Goal: Task Accomplishment & Management: Complete application form

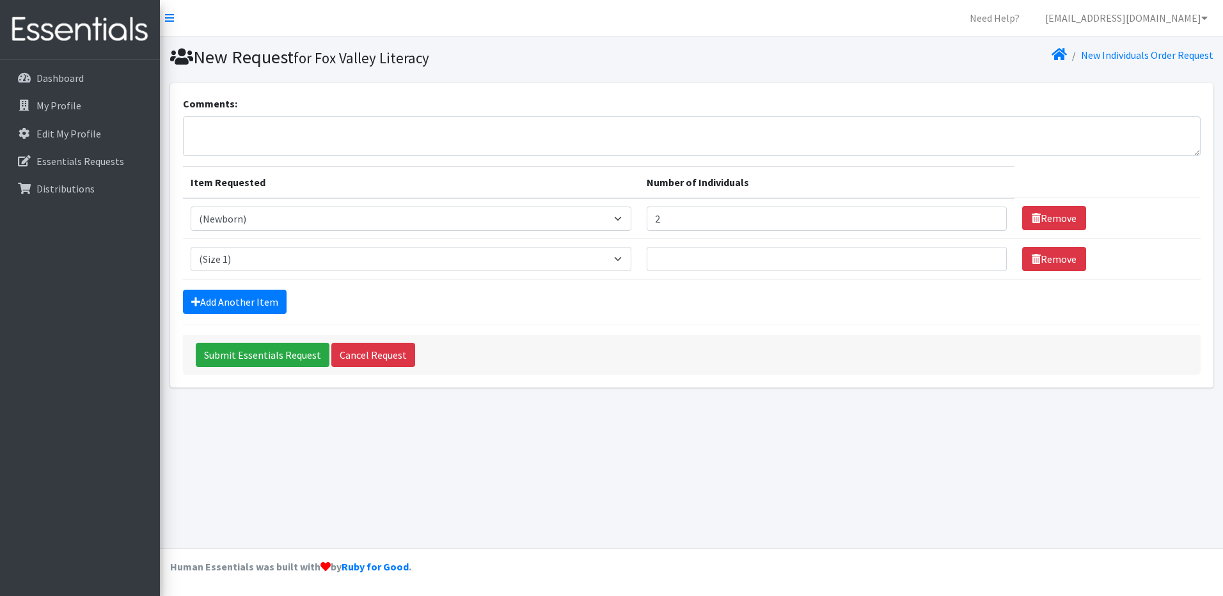
select select "14508"
select select "14509"
click at [749, 262] on input "Number of Individuals" at bounding box center [827, 259] width 360 height 24
type input "5"
click at [248, 301] on link "Add Another Item" at bounding box center [235, 302] width 104 height 24
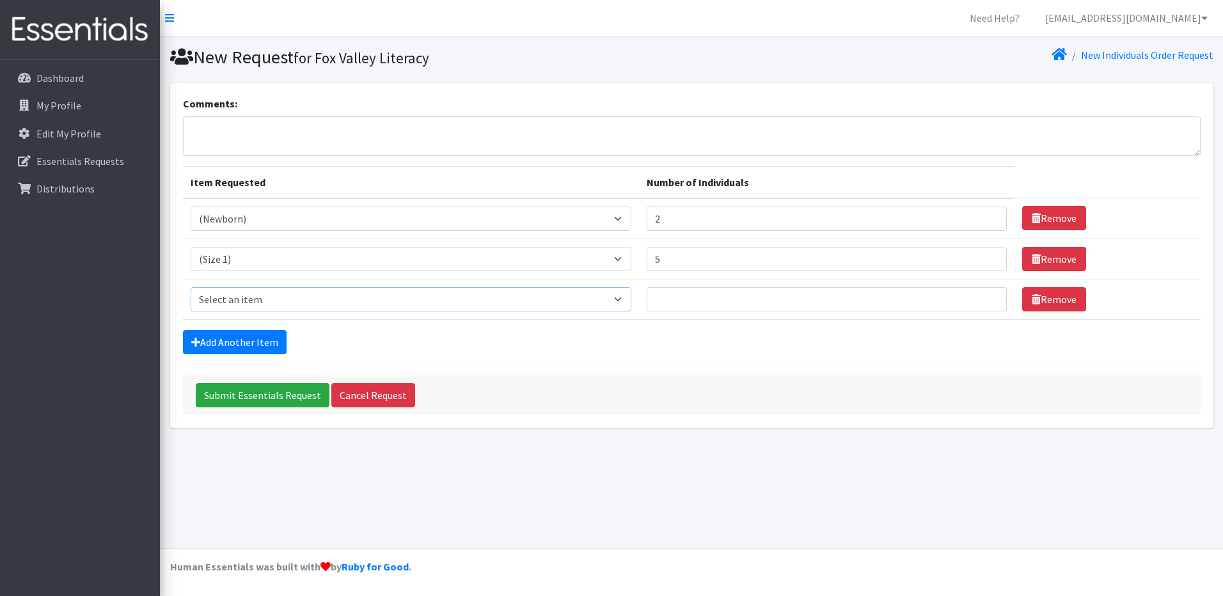
click at [288, 291] on select "Select an item (Newborn) (Preemie) (Size 1) (Size 2) (Size 3) (Size 4) (Size 5)…" at bounding box center [411, 299] width 441 height 24
select select "14510"
click at [191, 287] on select "Select an item (Newborn) (Preemie) (Size 1) (Size 2) (Size 3) (Size 4) (Size 5)…" at bounding box center [411, 299] width 441 height 24
click at [748, 292] on input "Number of Individuals" at bounding box center [827, 299] width 360 height 24
click at [685, 297] on input "Number of Individuals" at bounding box center [827, 299] width 360 height 24
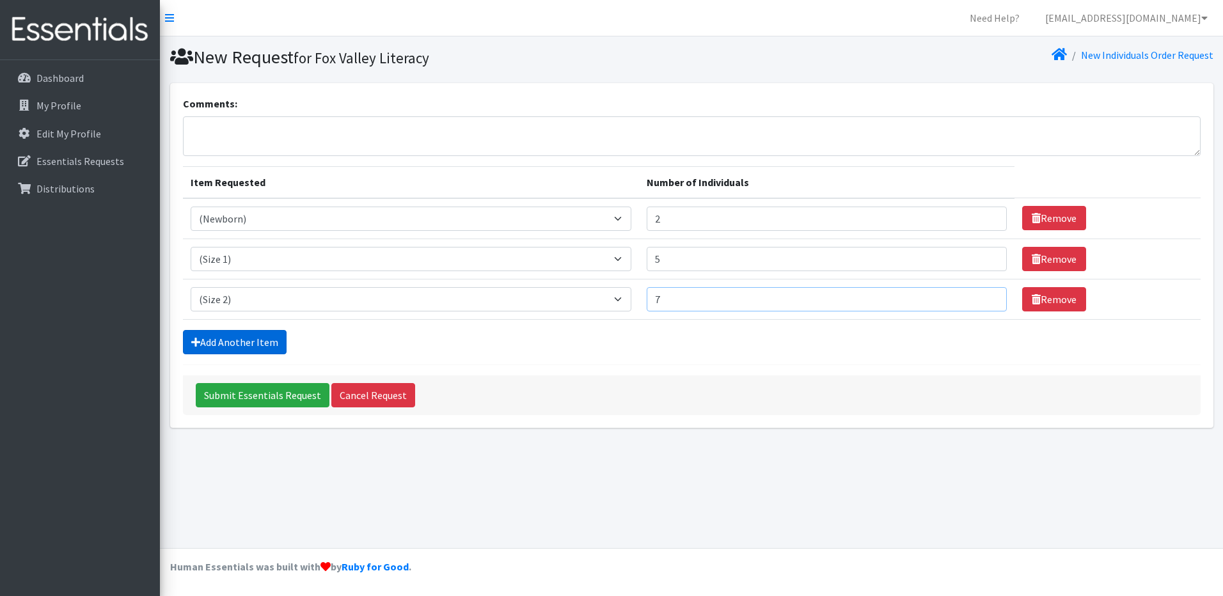
type input "7"
click at [242, 345] on link "Add Another Item" at bounding box center [235, 342] width 104 height 24
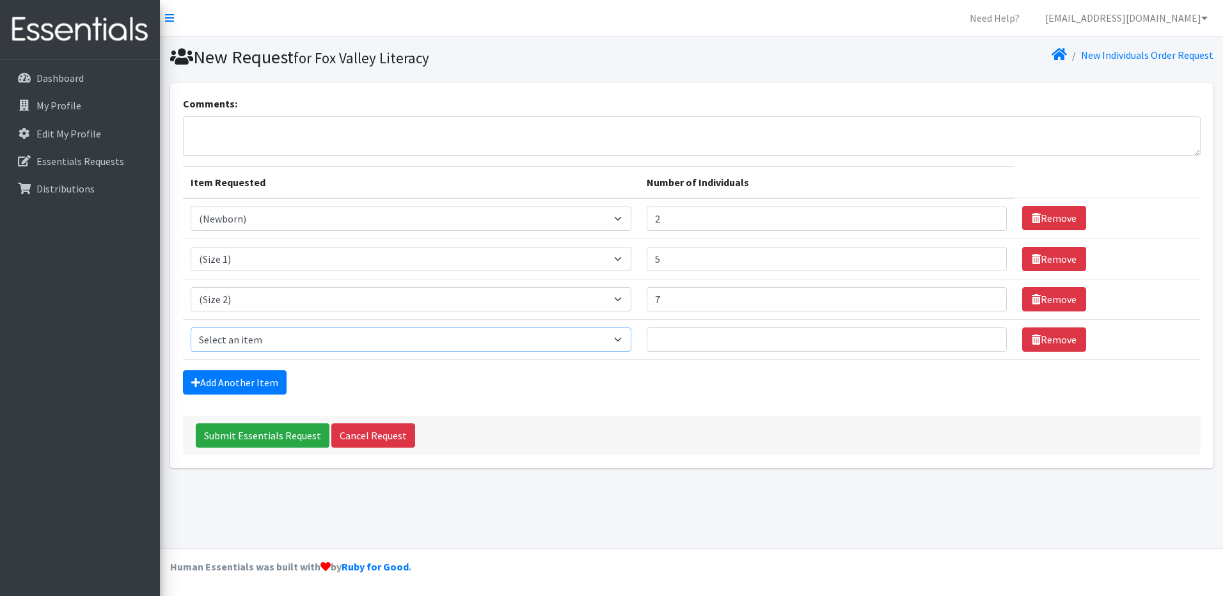
click at [627, 340] on select "Select an item (Newborn) (Preemie) (Size 1) (Size 2) (Size 3) (Size 4) (Size 5)…" at bounding box center [411, 339] width 441 height 24
select select "14507"
click at [191, 327] on select "Select an item (Newborn) (Preemie) (Size 1) (Size 2) (Size 3) (Size 4) (Size 5)…" at bounding box center [411, 339] width 441 height 24
click at [833, 339] on input "Number of Individuals" at bounding box center [827, 339] width 360 height 24
click at [714, 338] on input "Number of Individuals" at bounding box center [827, 339] width 360 height 24
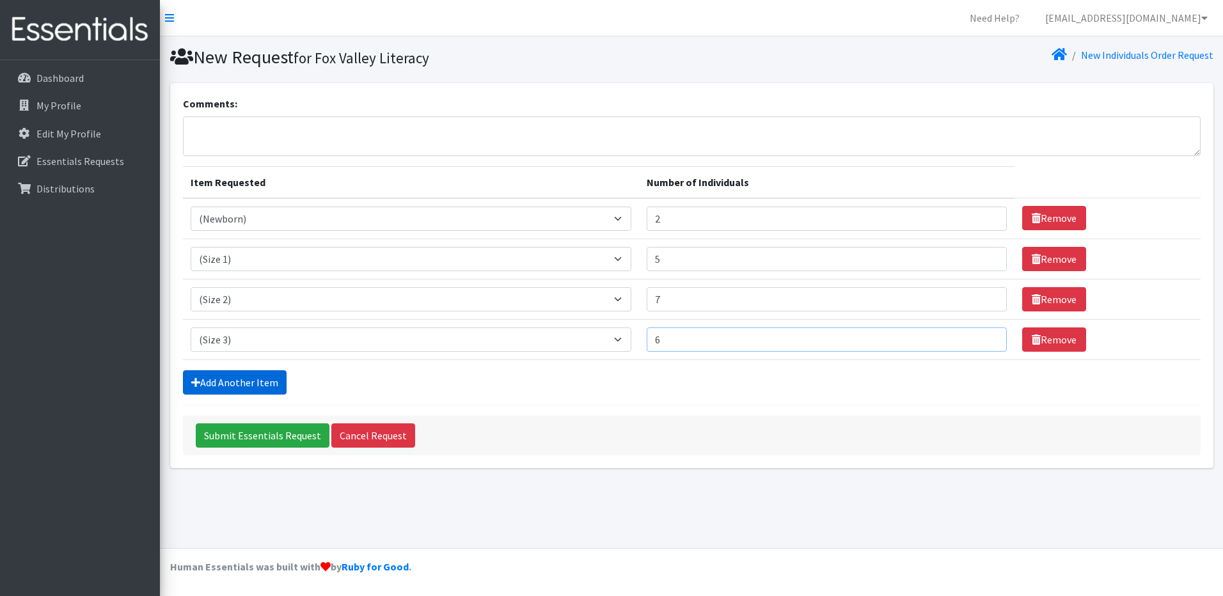
type input "6"
click at [239, 374] on link "Add Another Item" at bounding box center [235, 382] width 104 height 24
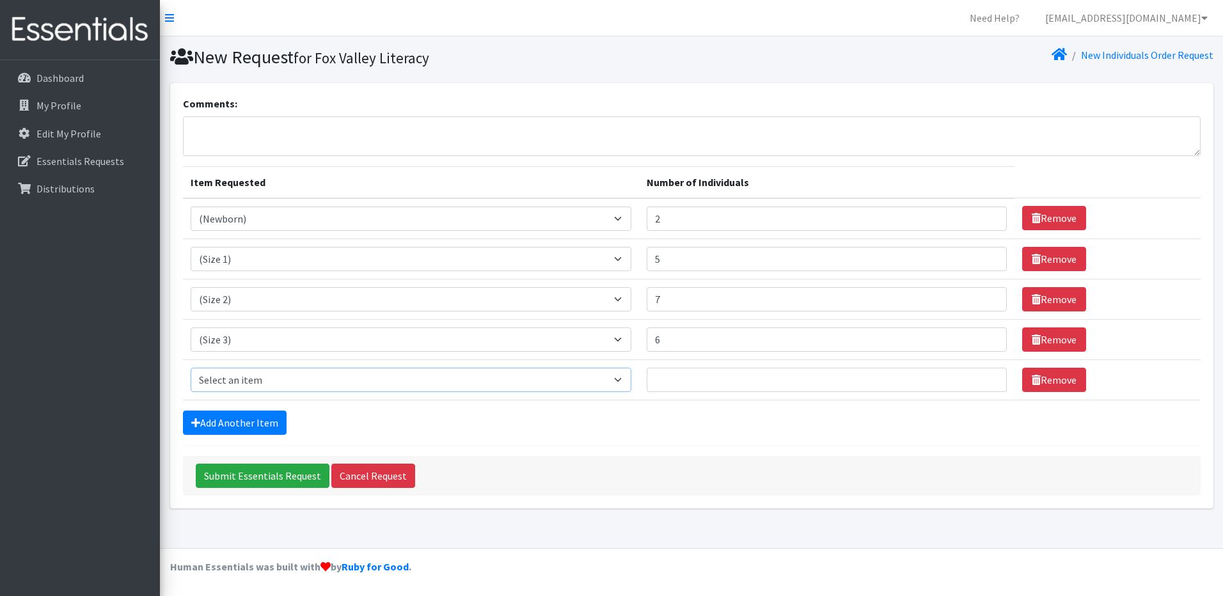
click at [319, 381] on select "Select an item (Newborn) (Preemie) (Size 1) (Size 2) (Size 3) (Size 4) (Size 5)…" at bounding box center [411, 380] width 441 height 24
select select "14512"
click at [191, 368] on select "Select an item (Newborn) (Preemie) (Size 1) (Size 2) (Size 3) (Size 4) (Size 5)…" at bounding box center [411, 380] width 441 height 24
click at [860, 379] on input "Number of Individuals" at bounding box center [827, 380] width 360 height 24
click at [773, 378] on input "Number of Individuals" at bounding box center [827, 380] width 360 height 24
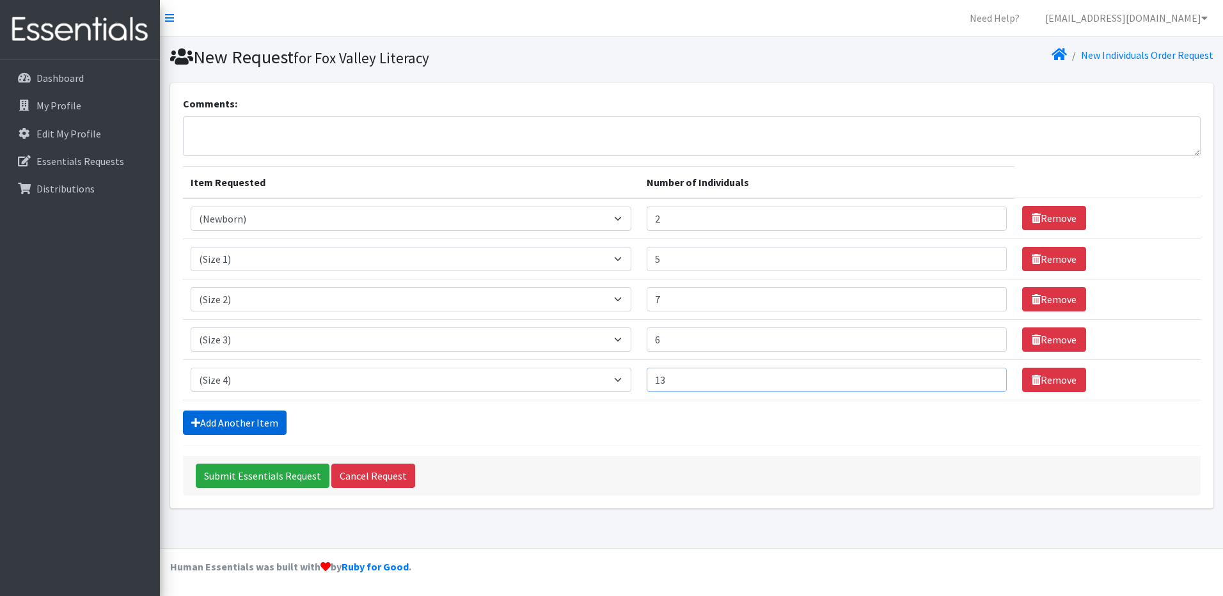
type input "13"
click at [241, 423] on link "Add Another Item" at bounding box center [235, 423] width 104 height 24
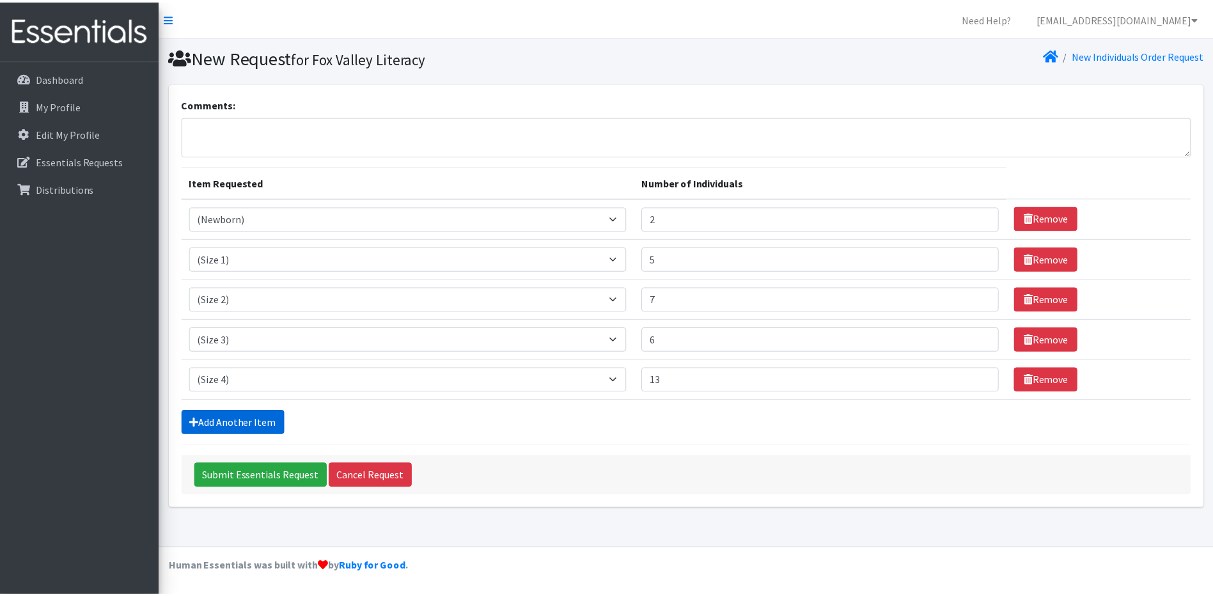
scroll to position [11, 0]
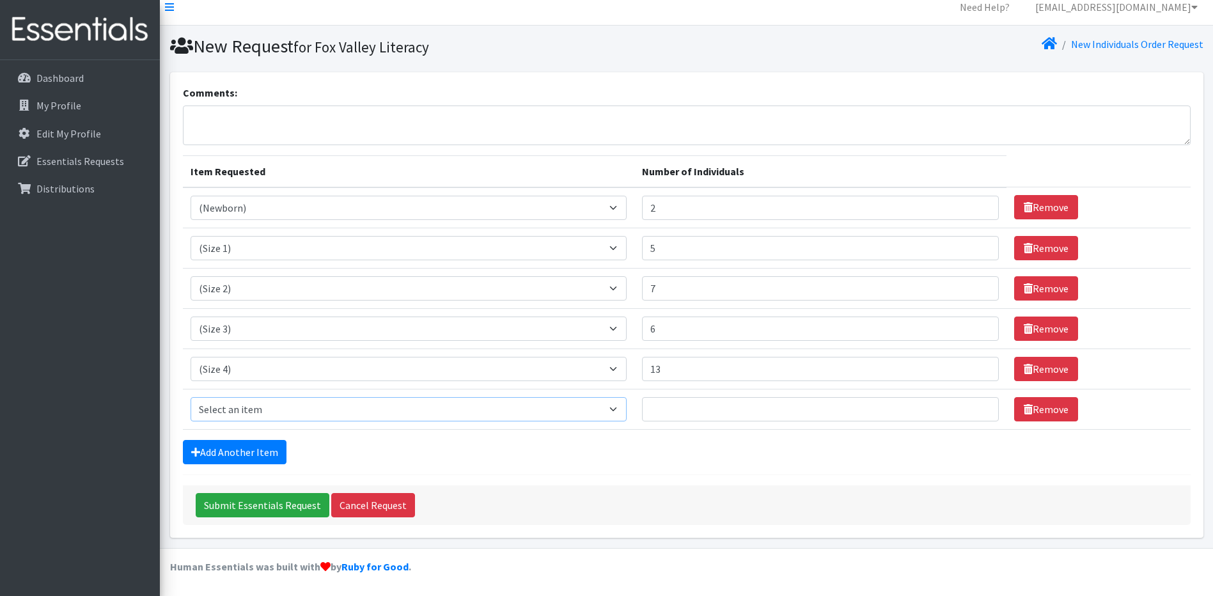
click at [382, 407] on select "Select an item (Newborn) (Preemie) (Size 1) (Size 2) (Size 3) (Size 4) (Size 5)…" at bounding box center [409, 409] width 437 height 24
select select "14488"
click at [191, 397] on select "Select an item (Newborn) (Preemie) (Size 1) (Size 2) (Size 3) (Size 4) (Size 5)…" at bounding box center [409, 409] width 437 height 24
click at [674, 403] on input "Number of Individuals" at bounding box center [820, 409] width 357 height 24
click at [689, 407] on input "Number of Individuals" at bounding box center [820, 409] width 357 height 24
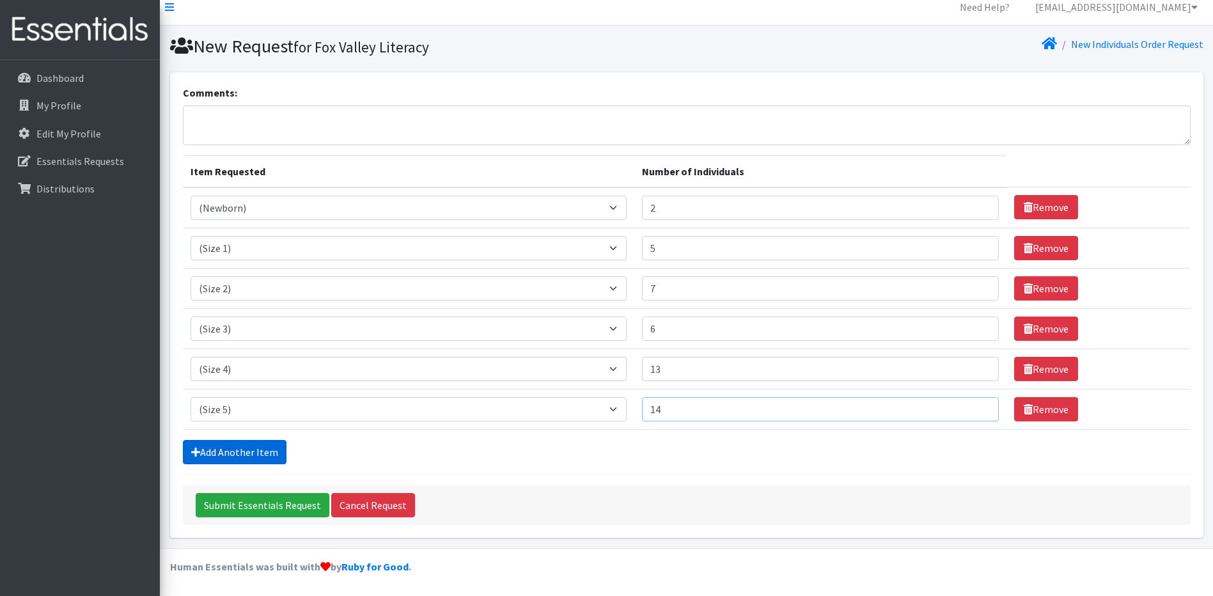
type input "14"
click at [241, 452] on link "Add Another Item" at bounding box center [235, 452] width 104 height 24
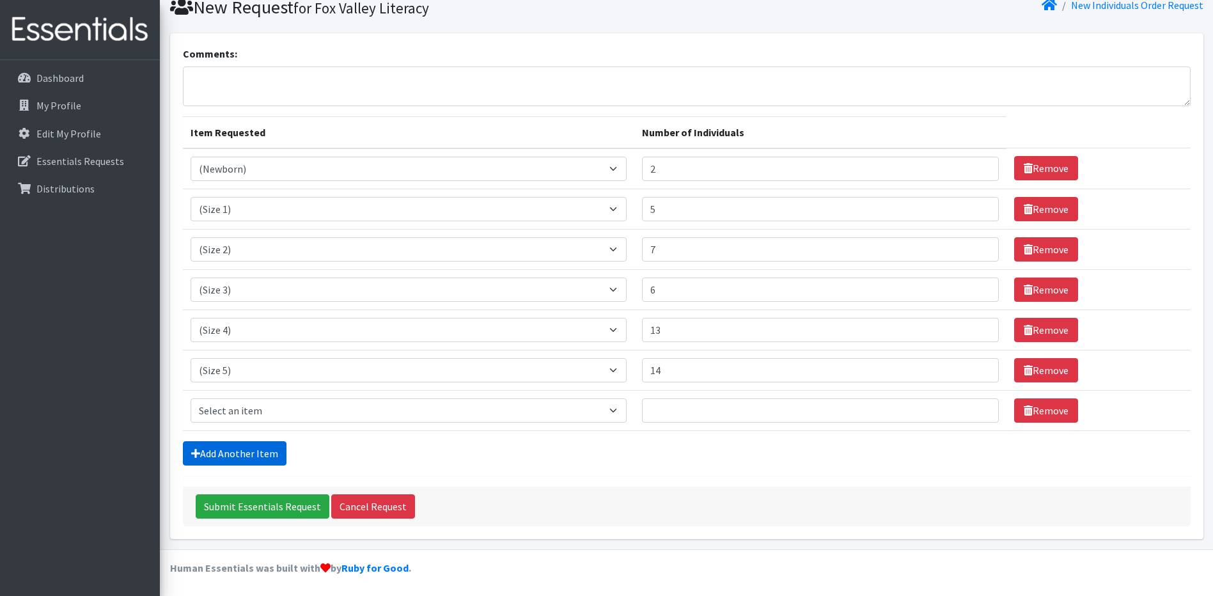
scroll to position [51, 0]
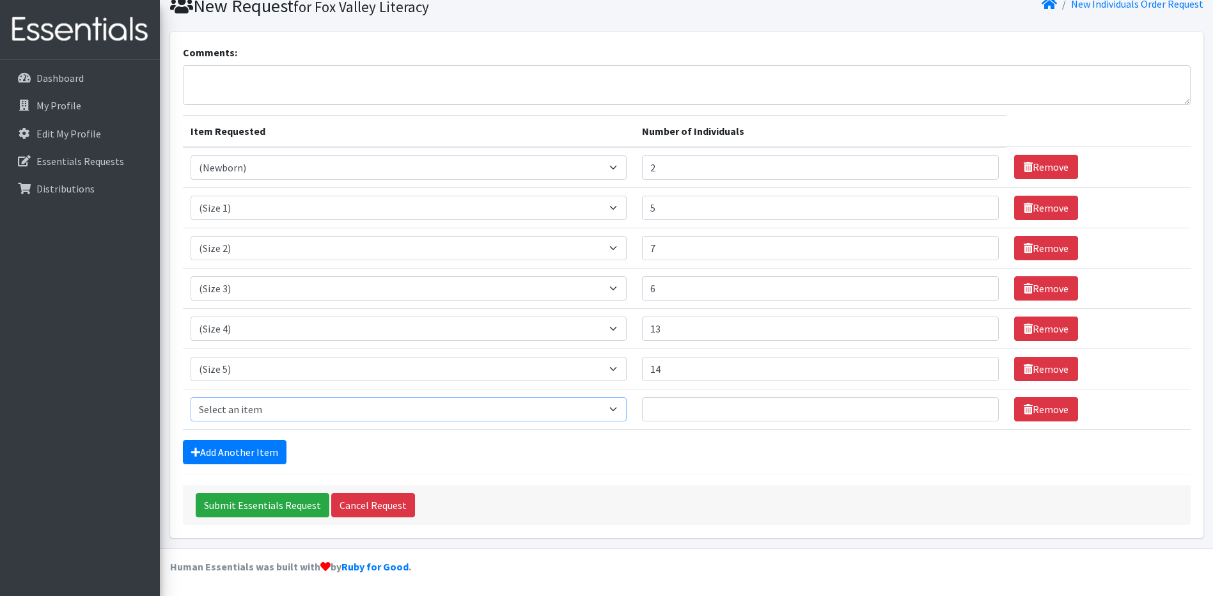
click at [471, 411] on select "Select an item (Newborn) (Preemie) (Size 1) (Size 2) (Size 3) (Size 4) (Size 5)…" at bounding box center [409, 409] width 437 height 24
select select "14497"
click at [191, 397] on select "Select an item (Newborn) (Preemie) (Size 1) (Size 2) (Size 3) (Size 4) (Size 5)…" at bounding box center [409, 409] width 437 height 24
click at [679, 404] on input "Number of Individuals" at bounding box center [820, 409] width 357 height 24
type input "1"
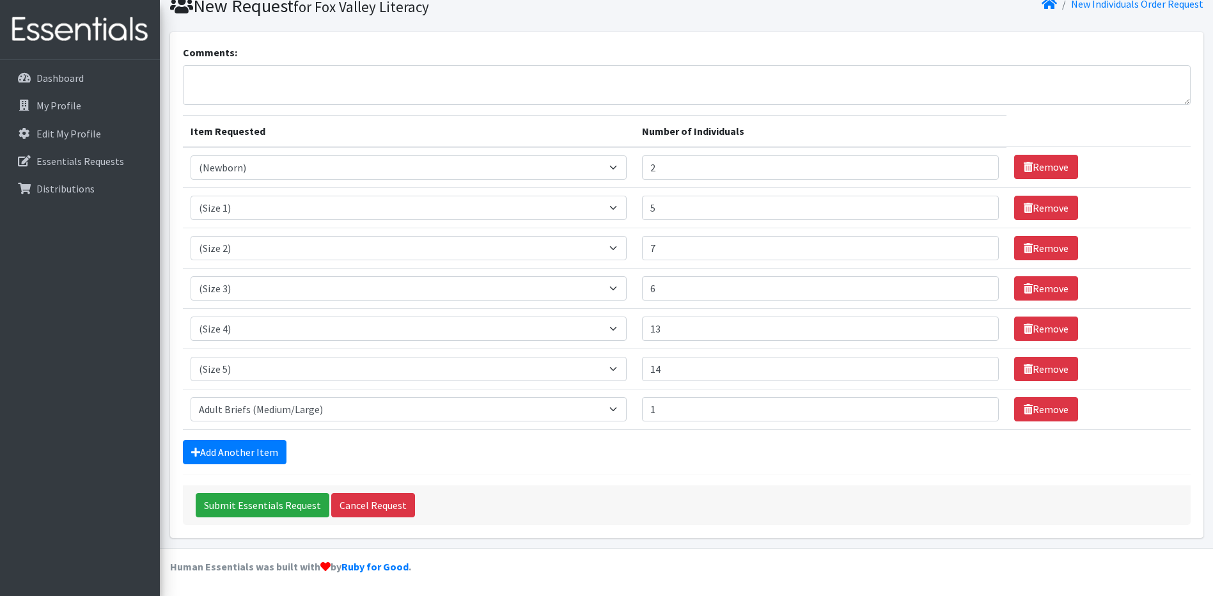
click at [712, 471] on form "Comments: Item Requested Number of Individuals Item Requested Select an item (N…" at bounding box center [687, 285] width 1008 height 480
click at [246, 448] on link "Add Another Item" at bounding box center [235, 452] width 104 height 24
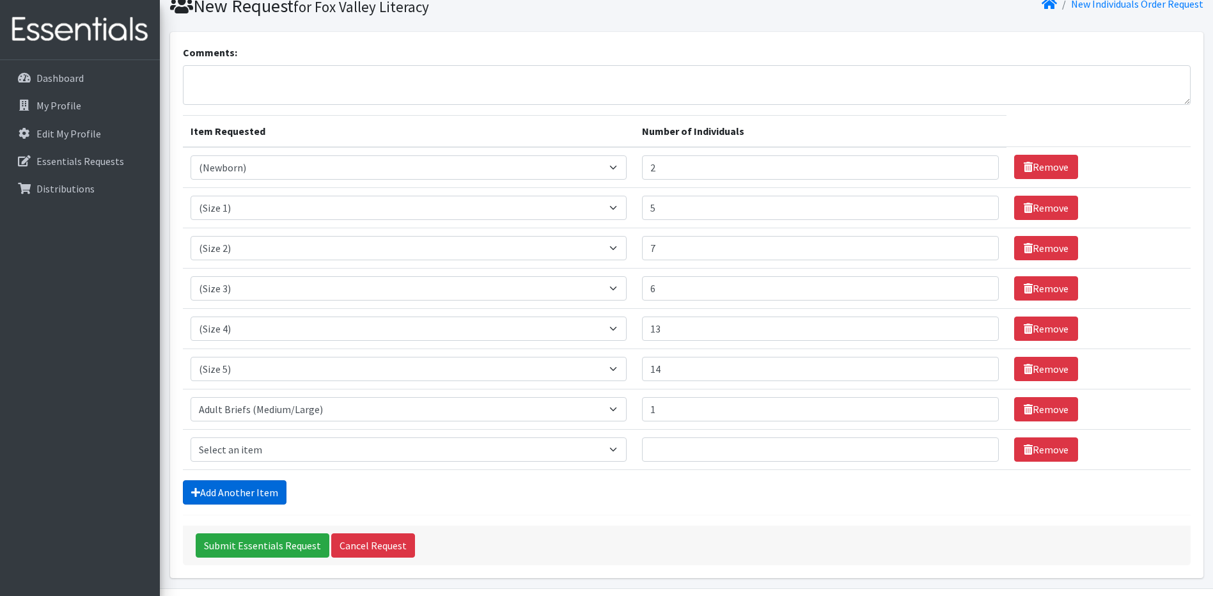
scroll to position [91, 0]
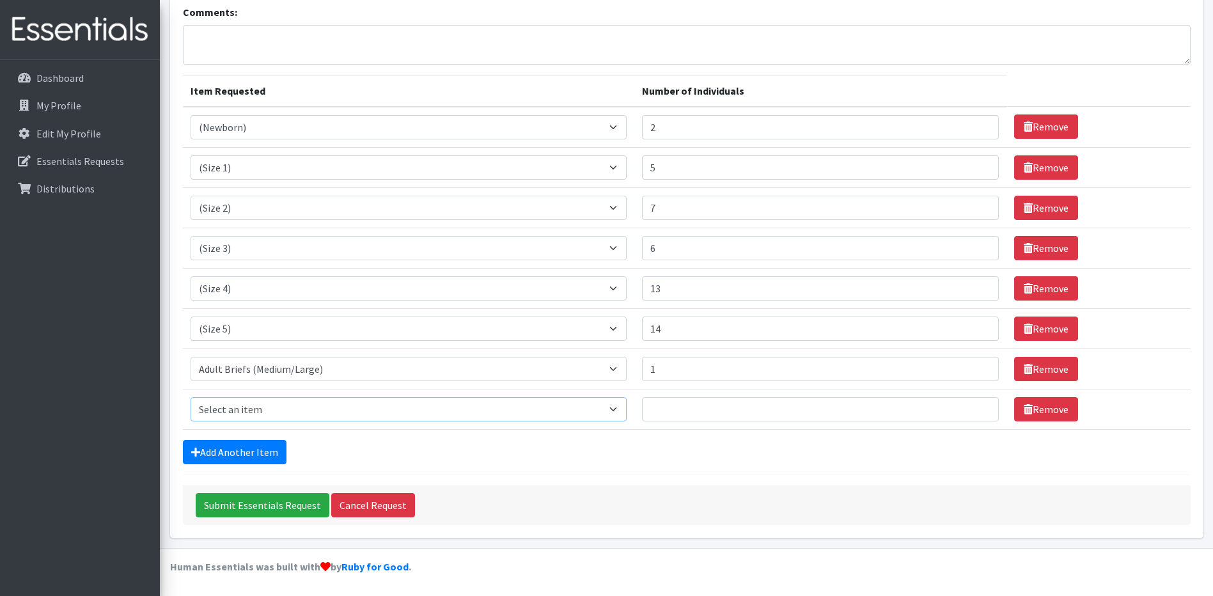
drag, startPoint x: 305, startPoint y: 408, endPoint x: 372, endPoint y: 414, distance: 67.4
click at [305, 408] on select "Select an item (Newborn) (Preemie) (Size 1) (Size 2) (Size 3) (Size 4) (Size 5)…" at bounding box center [409, 409] width 437 height 24
select select "14495"
click at [191, 397] on select "Select an item (Newborn) (Preemie) (Size 1) (Size 2) (Size 3) (Size 4) (Size 5)…" at bounding box center [409, 409] width 437 height 24
click at [674, 401] on input "Number of Individuals" at bounding box center [820, 409] width 357 height 24
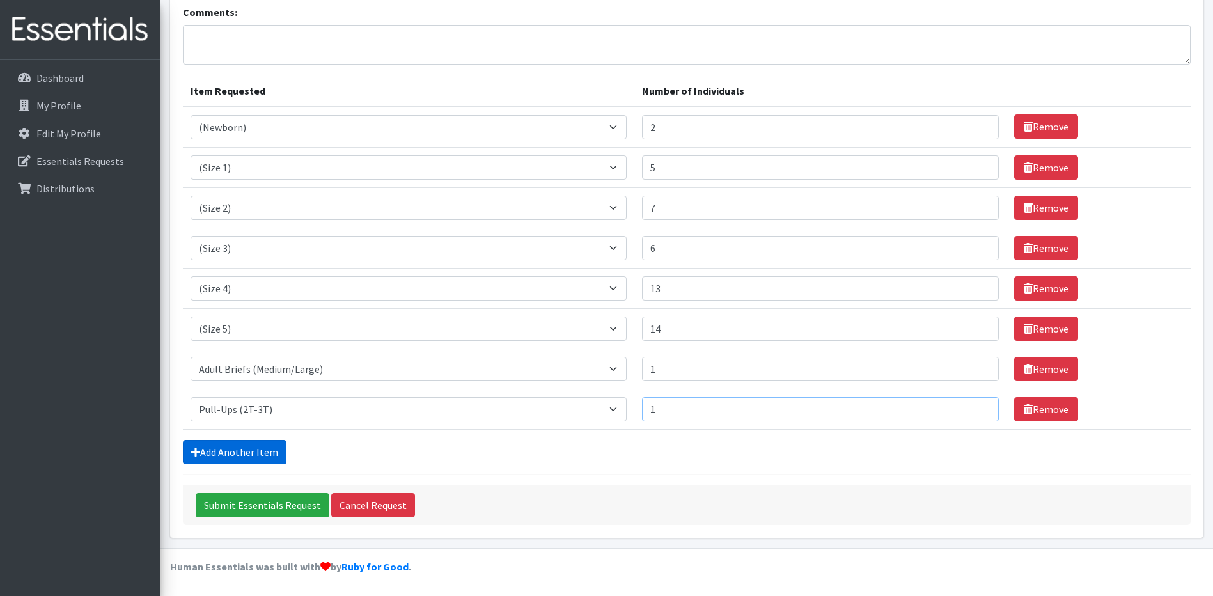
type input "1"
click at [252, 454] on link "Add Another Item" at bounding box center [235, 452] width 104 height 24
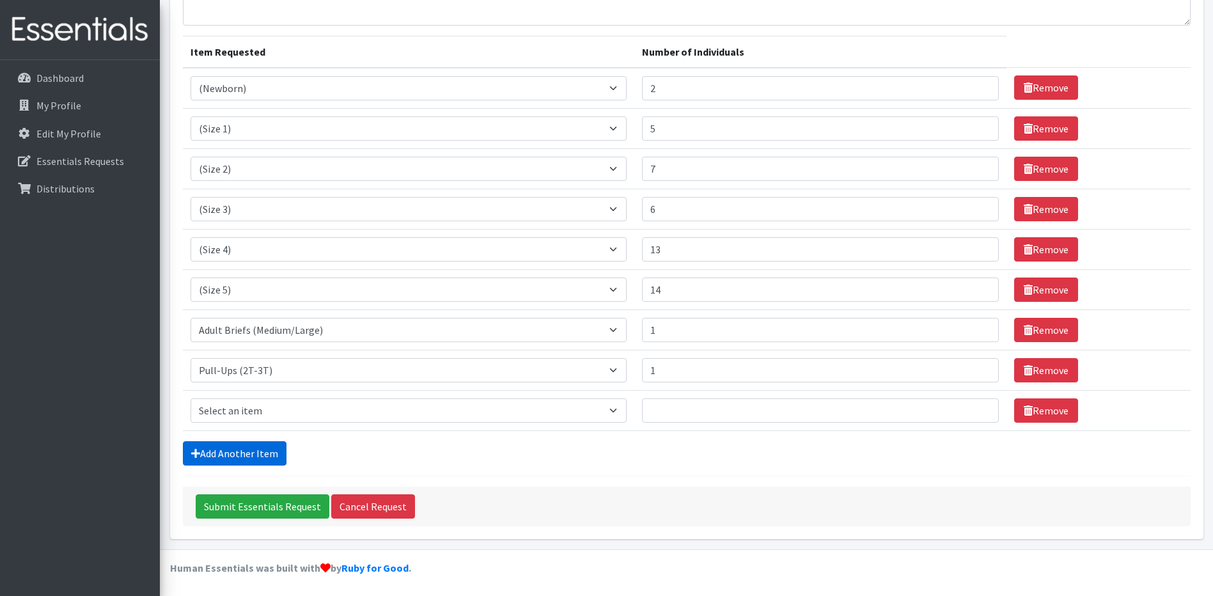
scroll to position [132, 0]
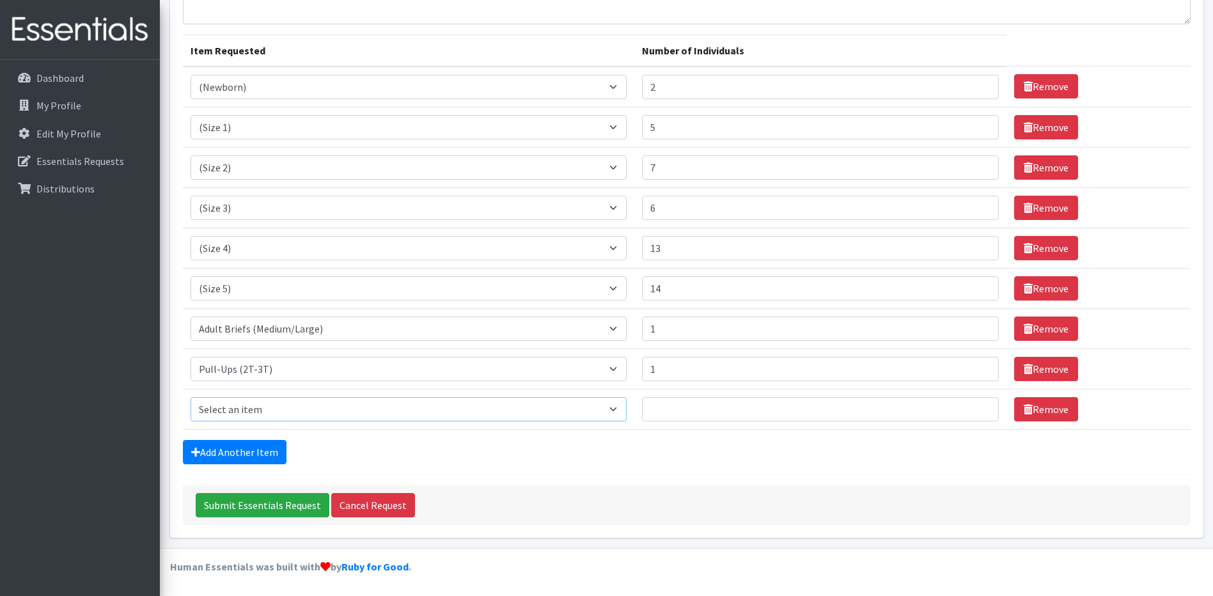
click at [237, 412] on select "Select an item (Newborn) (Preemie) (Size 1) (Size 2) (Size 3) (Size 4) (Size 5)…" at bounding box center [409, 409] width 437 height 24
select select "14511"
click at [191, 397] on select "Select an item (Newborn) (Preemie) (Size 1) (Size 2) (Size 3) (Size 4) (Size 5)…" at bounding box center [409, 409] width 437 height 24
click at [684, 405] on input "Number of Individuals" at bounding box center [820, 409] width 357 height 24
type input "1"
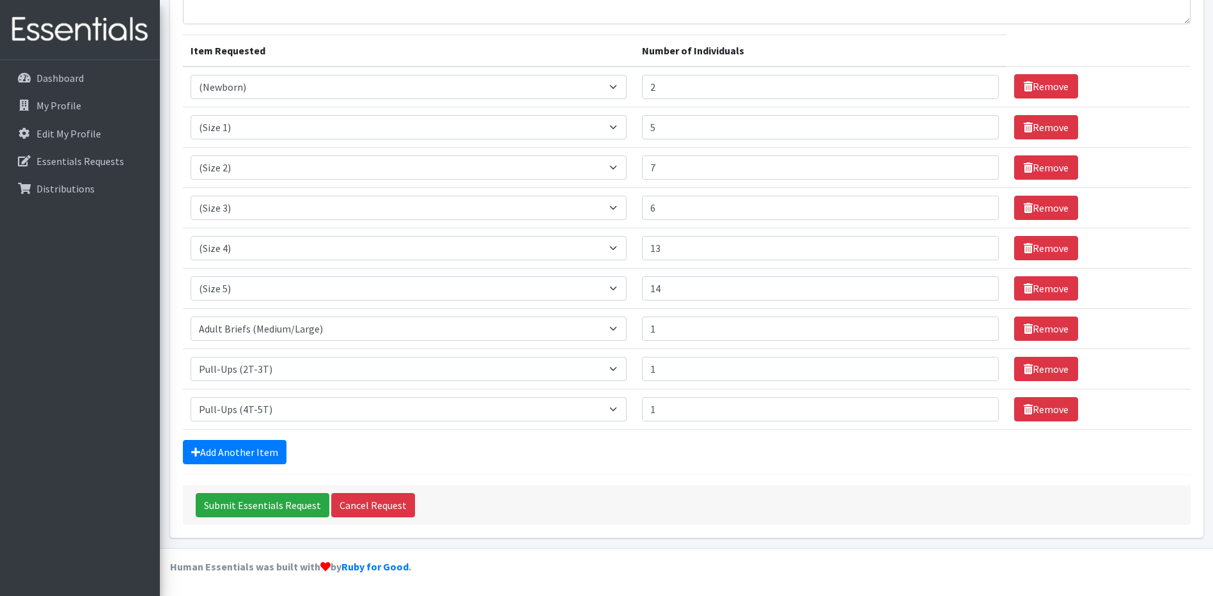
click at [711, 448] on div "Add Another Item" at bounding box center [687, 452] width 1008 height 24
click at [273, 507] on input "Submit Essentials Request" at bounding box center [263, 505] width 134 height 24
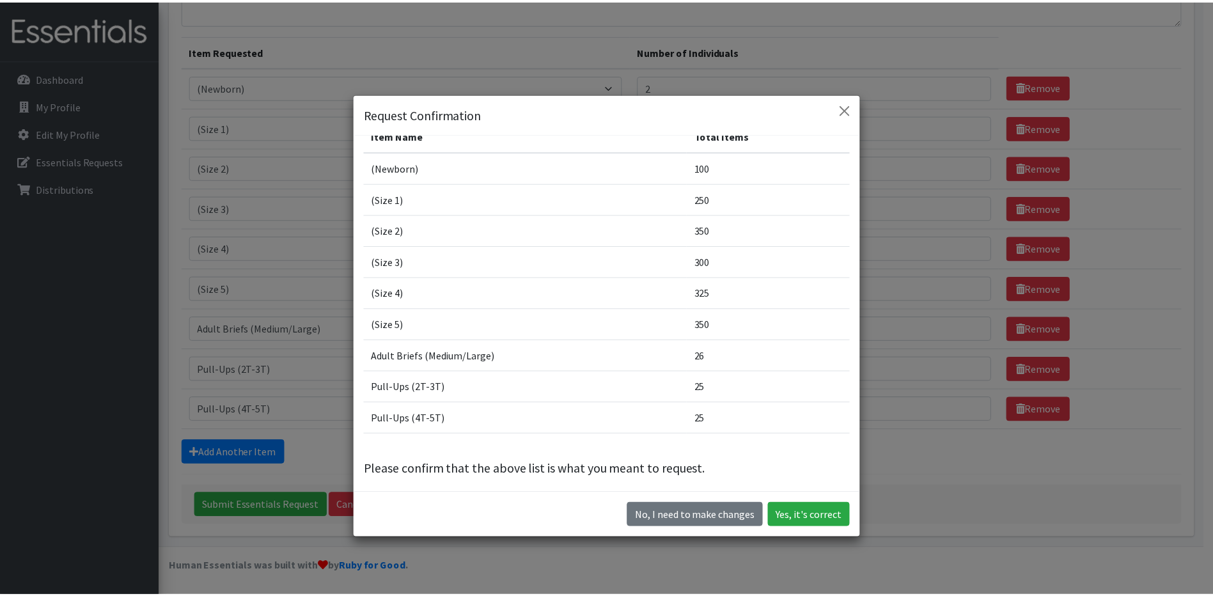
scroll to position [32, 0]
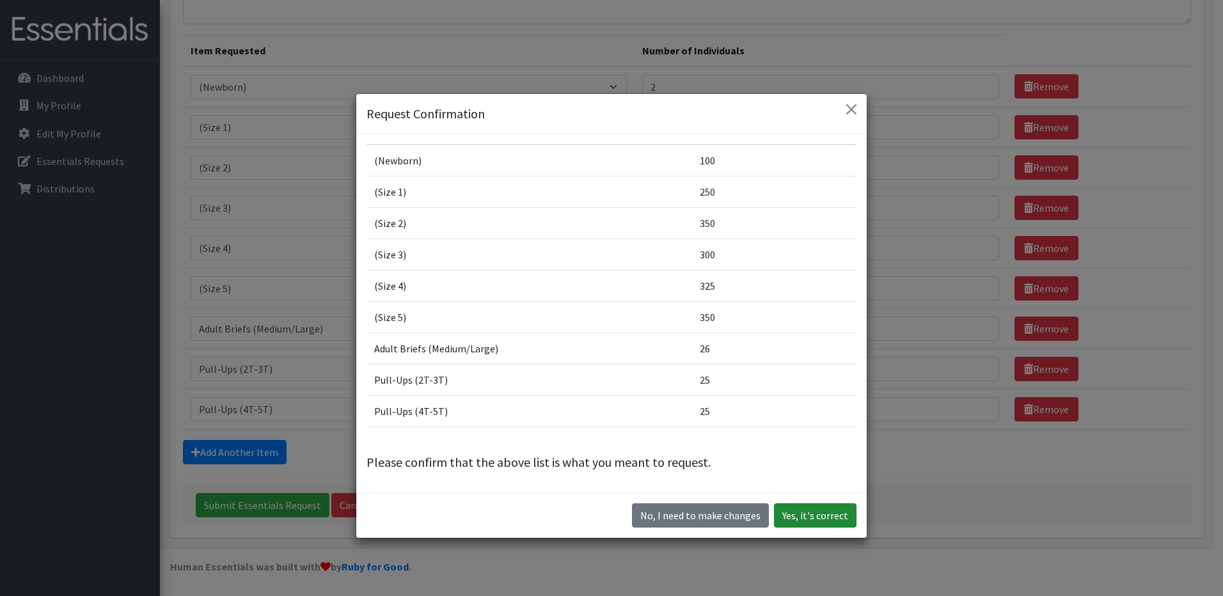
click at [815, 513] on button "Yes, it's correct" at bounding box center [815, 515] width 83 height 24
